Goal: Task Accomplishment & Management: Manage account settings

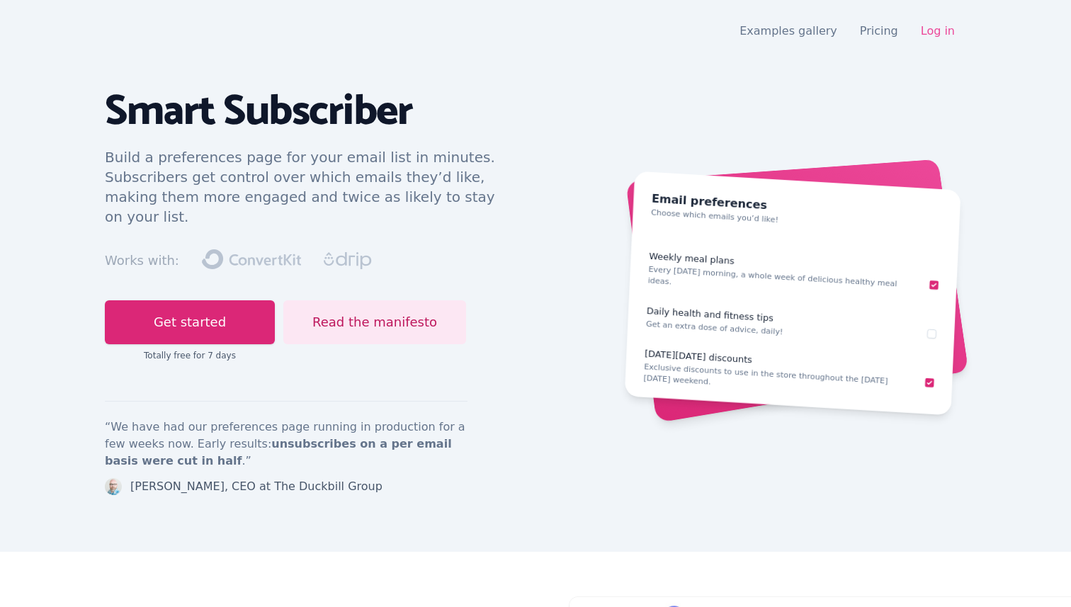
click at [947, 28] on link "Log in" at bounding box center [938, 30] width 34 height 13
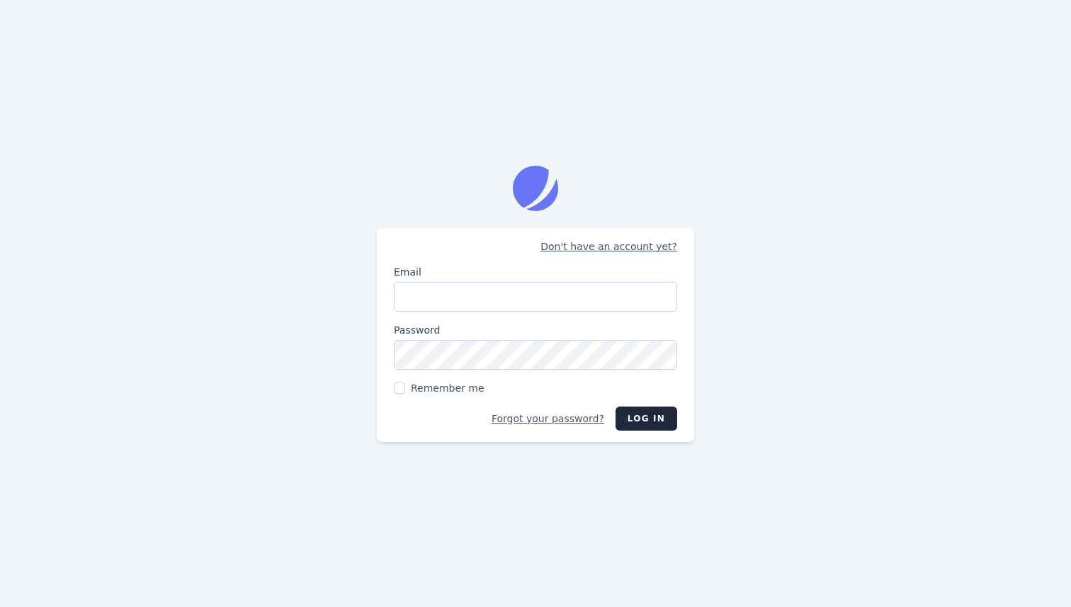
click at [0, 606] on com-1password-button at bounding box center [0, 607] width 0 height 0
type input "shai126@gmail.com"
click at [445, 383] on span "Remember me" at bounding box center [448, 388] width 74 height 14
click at [405, 383] on input "Remember me" at bounding box center [399, 388] width 11 height 11
checkbox input "true"
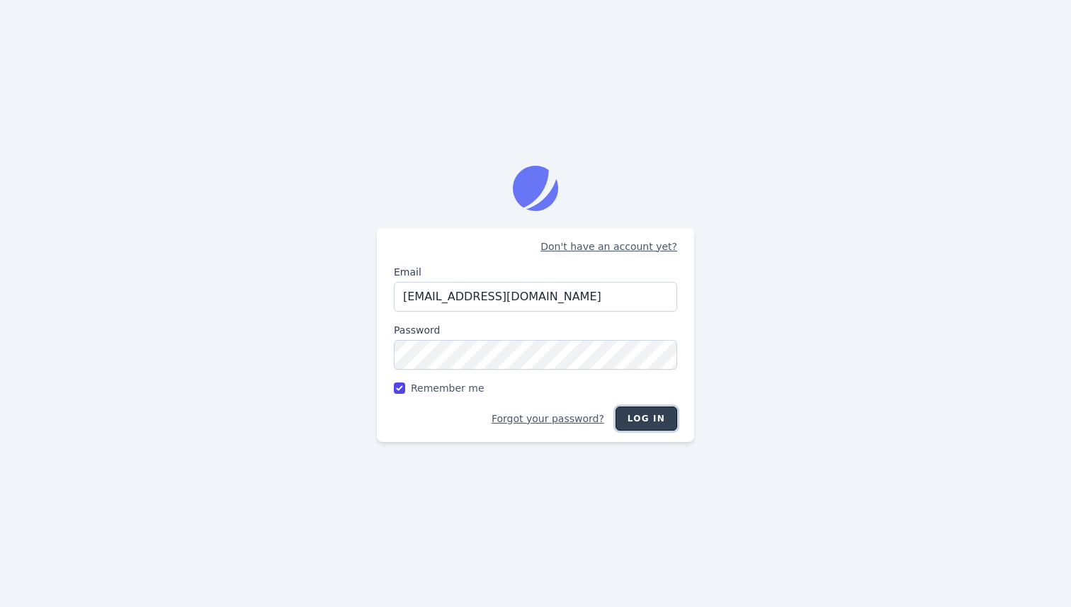
click at [652, 407] on button "Log in" at bounding box center [647, 419] width 62 height 24
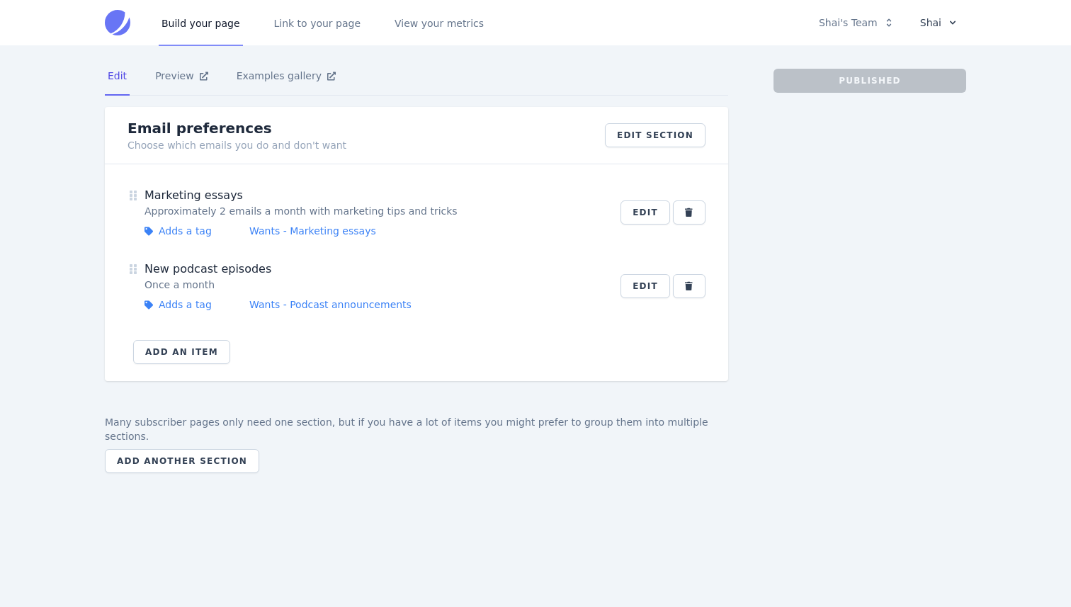
click at [937, 26] on button "Shai" at bounding box center [938, 23] width 55 height 24
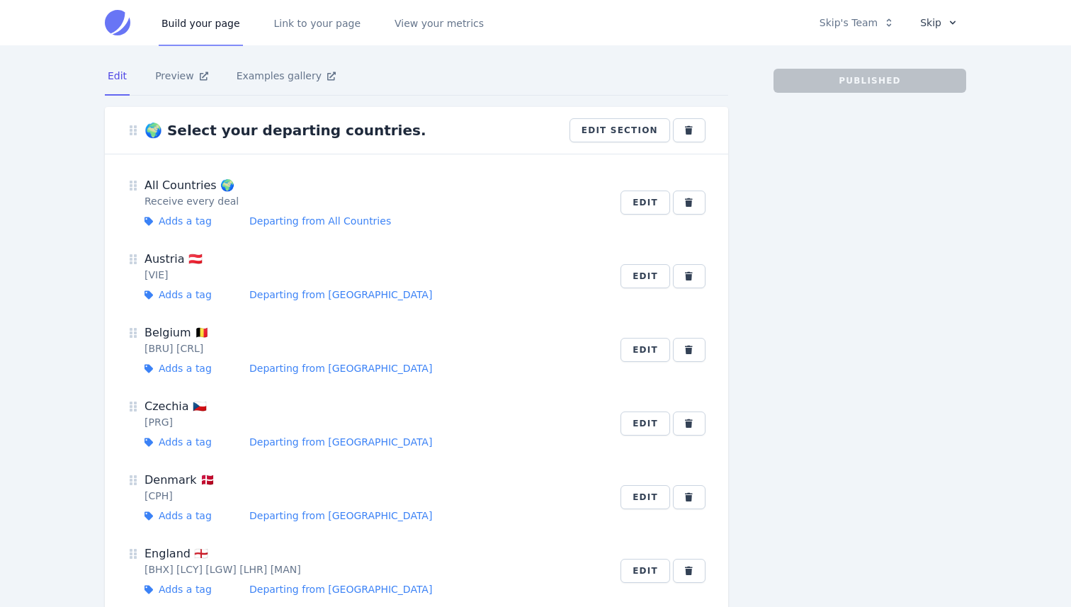
click at [941, 23] on button "Skip" at bounding box center [938, 23] width 55 height 24
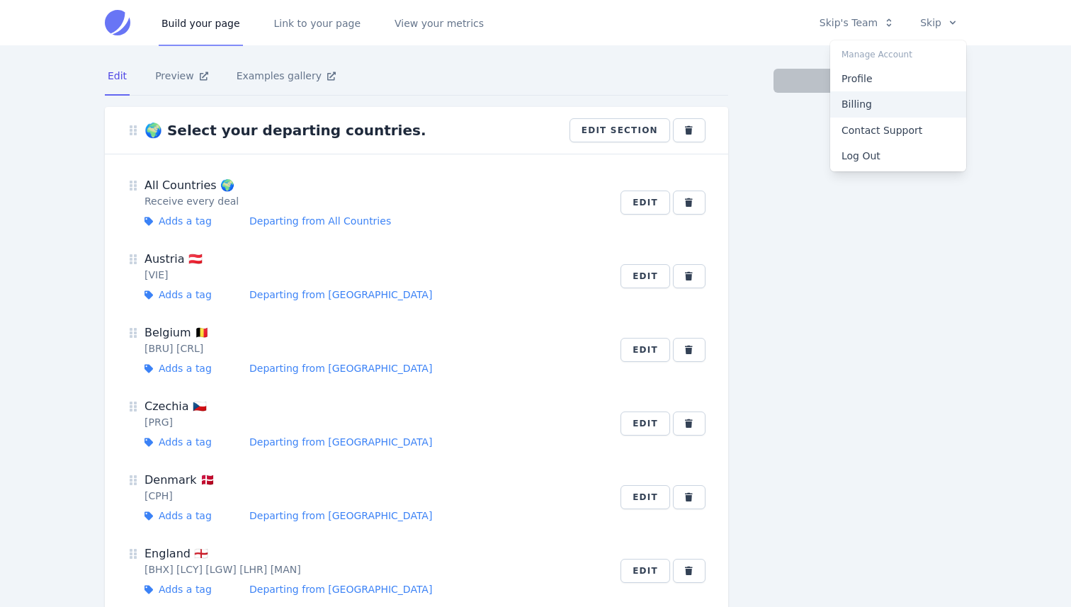
click at [874, 97] on link "Billing" at bounding box center [898, 104] width 136 height 26
